Goal: Task Accomplishment & Management: Use online tool/utility

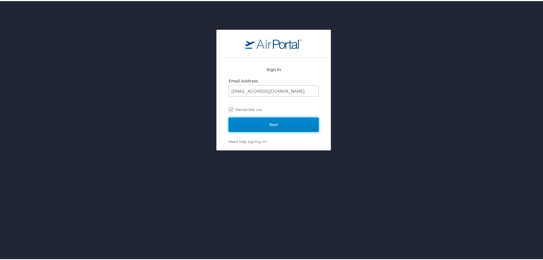
click at [284, 127] on input "Next" at bounding box center [274, 123] width 90 height 14
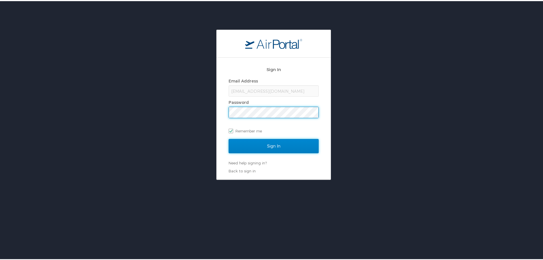
click at [287, 150] on input "Sign In" at bounding box center [274, 145] width 90 height 14
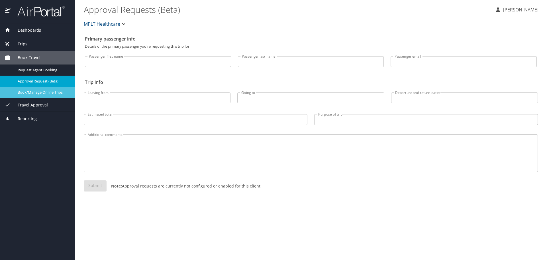
click at [37, 94] on span "Book/Manage Online Trips" at bounding box center [43, 91] width 50 height 5
